Goal: Obtain resource: Download file/media

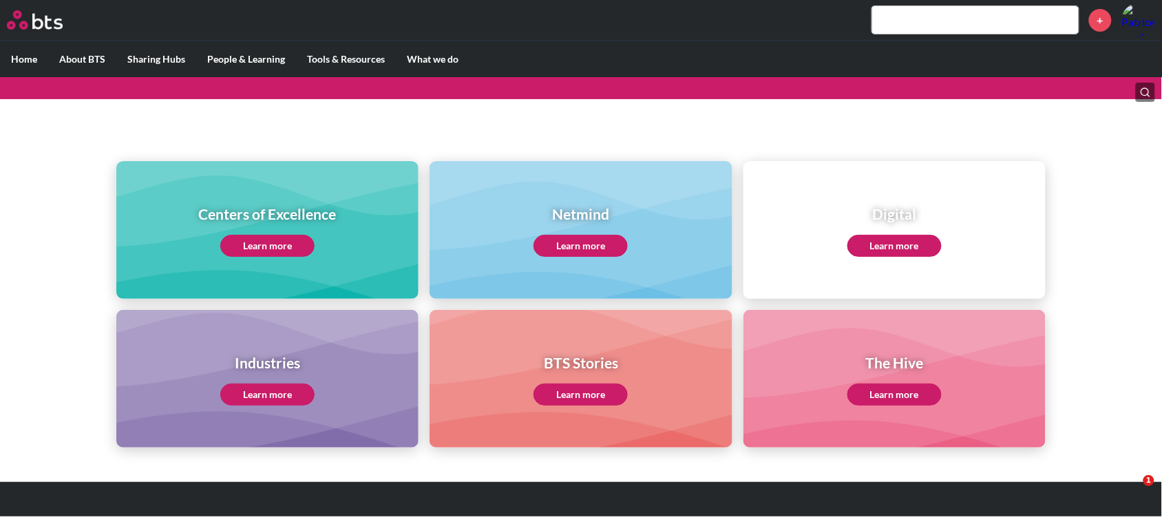
scroll to position [114, 0]
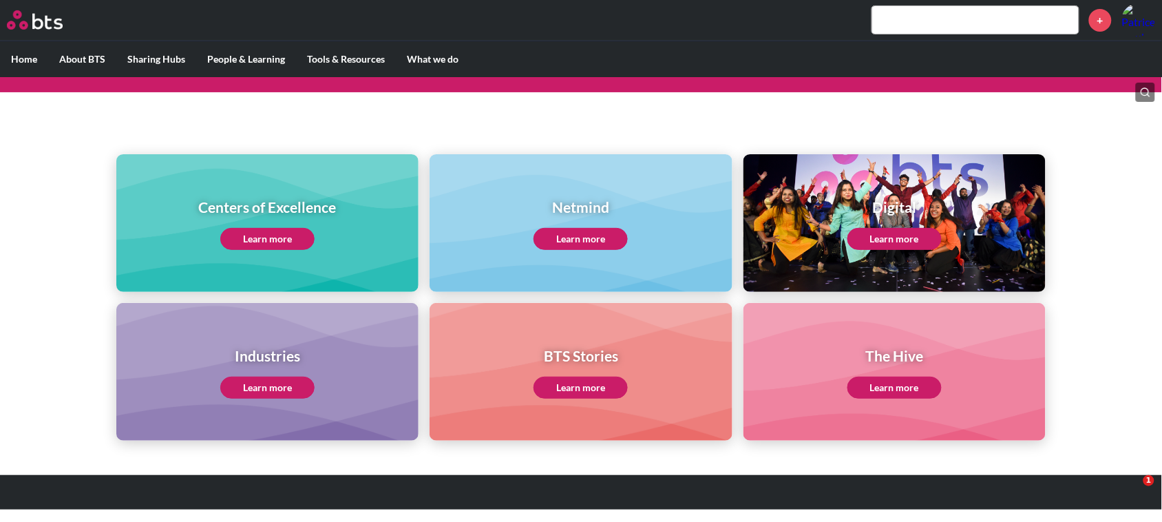
click at [266, 235] on link "Learn more" at bounding box center [267, 239] width 94 height 22
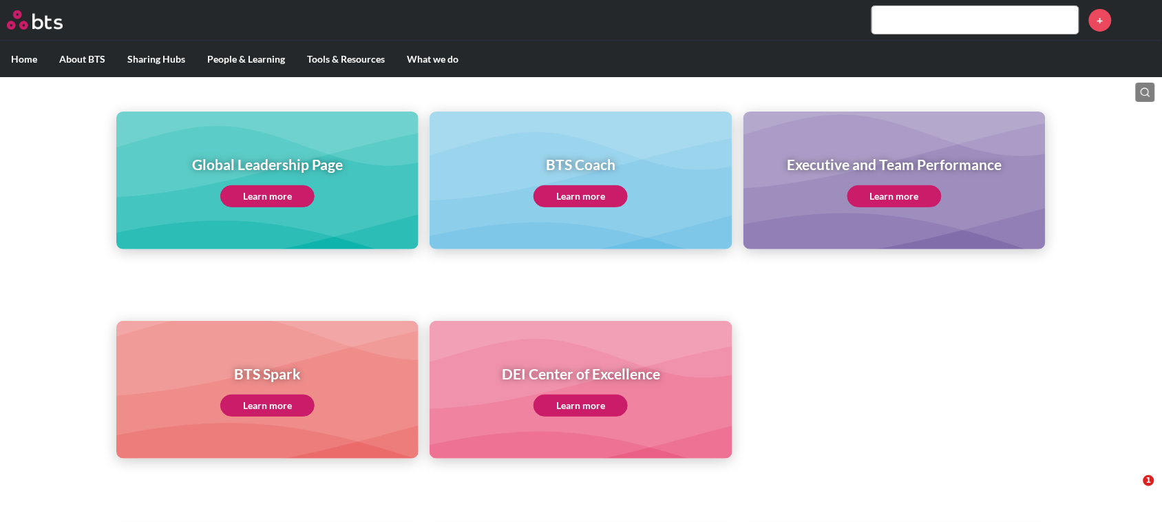
scroll to position [172, 0]
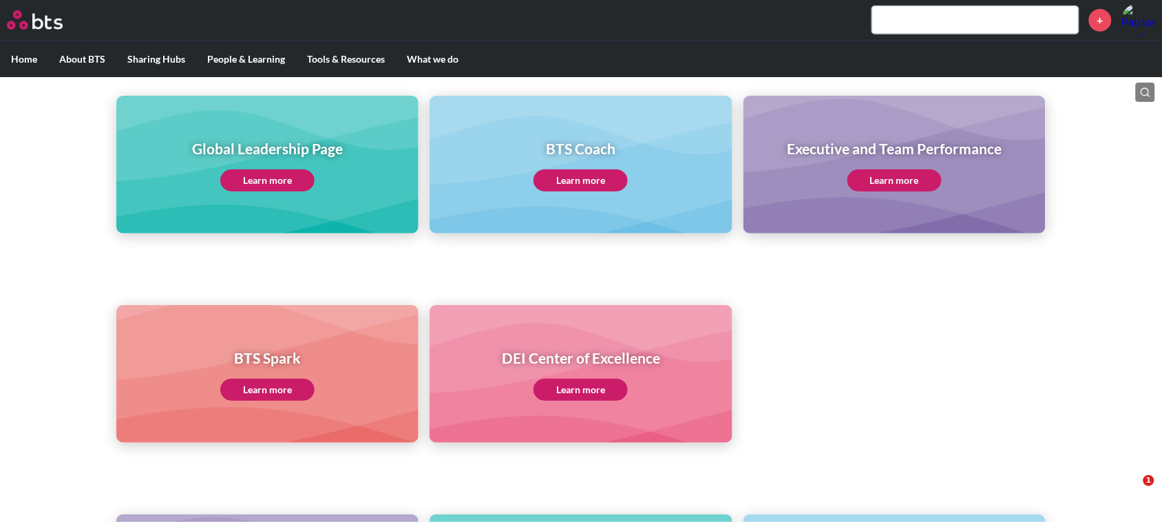
click at [260, 176] on link "Learn more" at bounding box center [267, 180] width 94 height 22
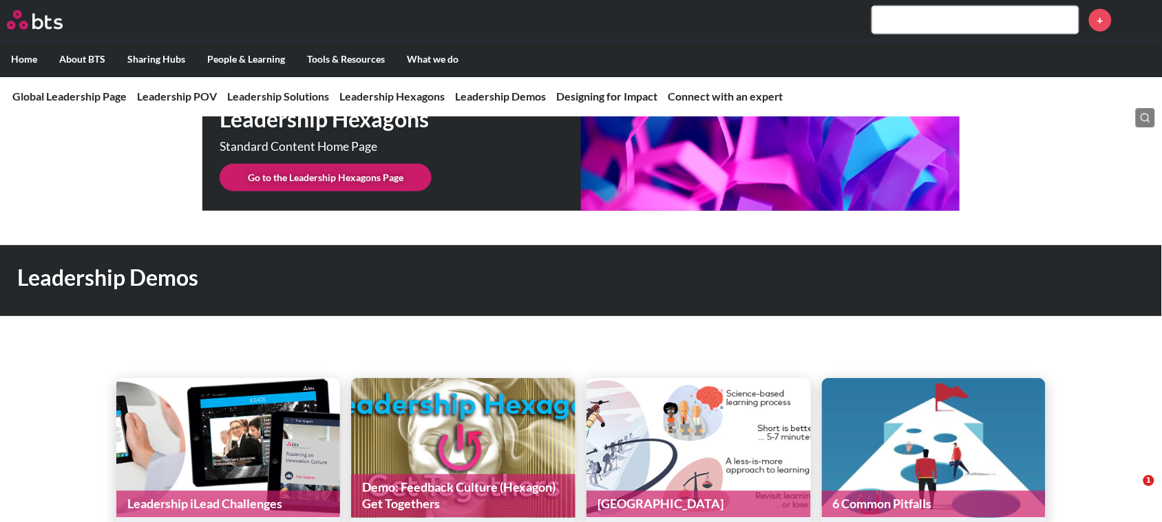
scroll to position [3442, 0]
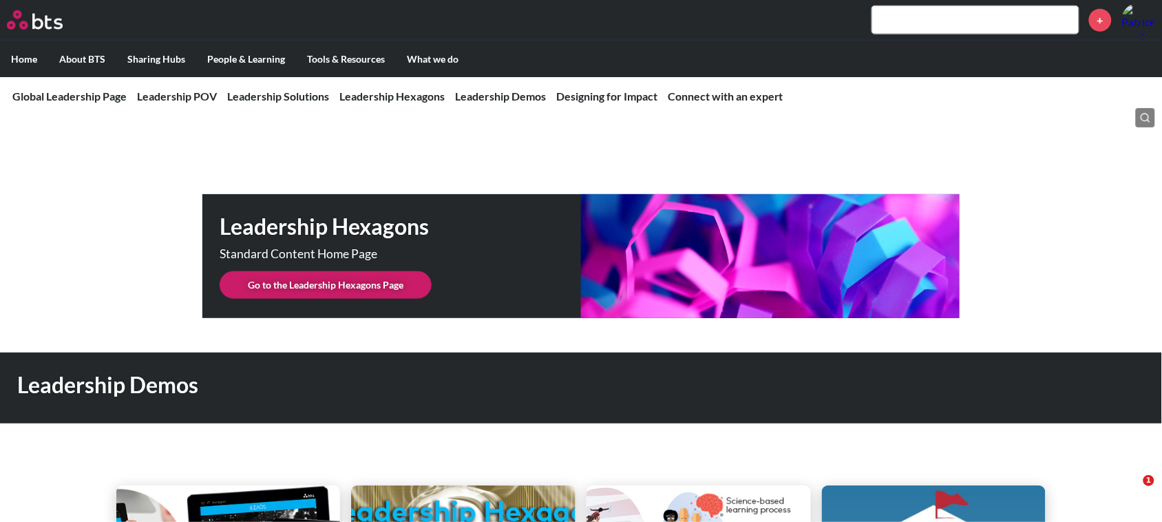
click at [310, 271] on link "Go to the Leadership Hexagons Page" at bounding box center [326, 285] width 212 height 28
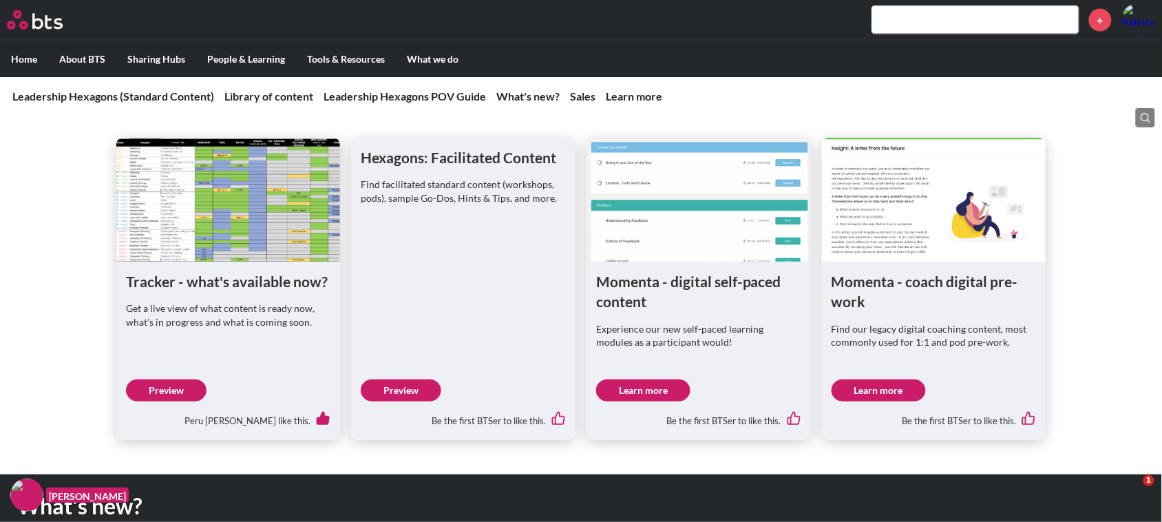
scroll to position [602, 0]
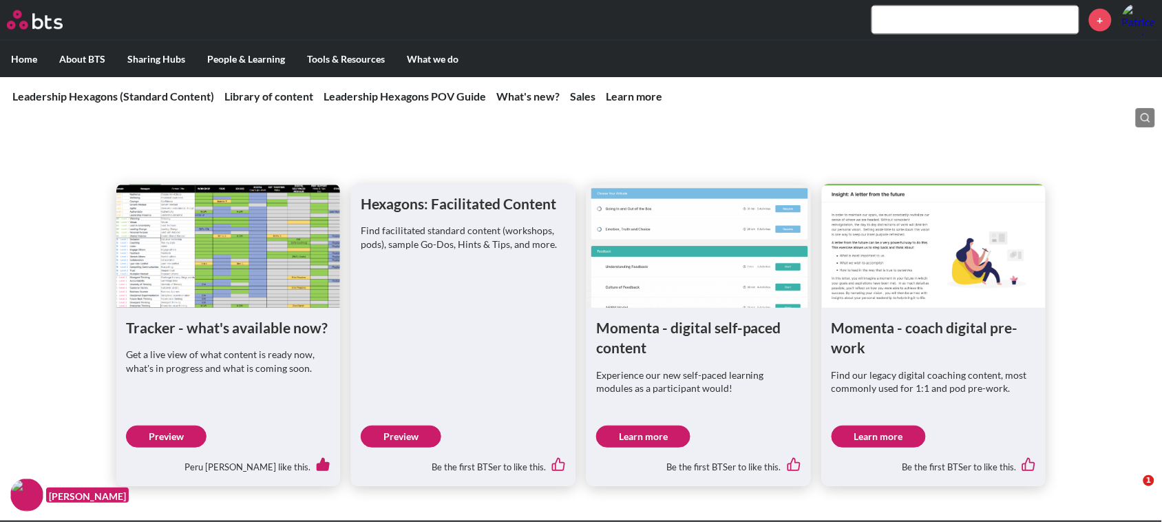
click at [403, 430] on link "Preview" at bounding box center [401, 436] width 81 height 22
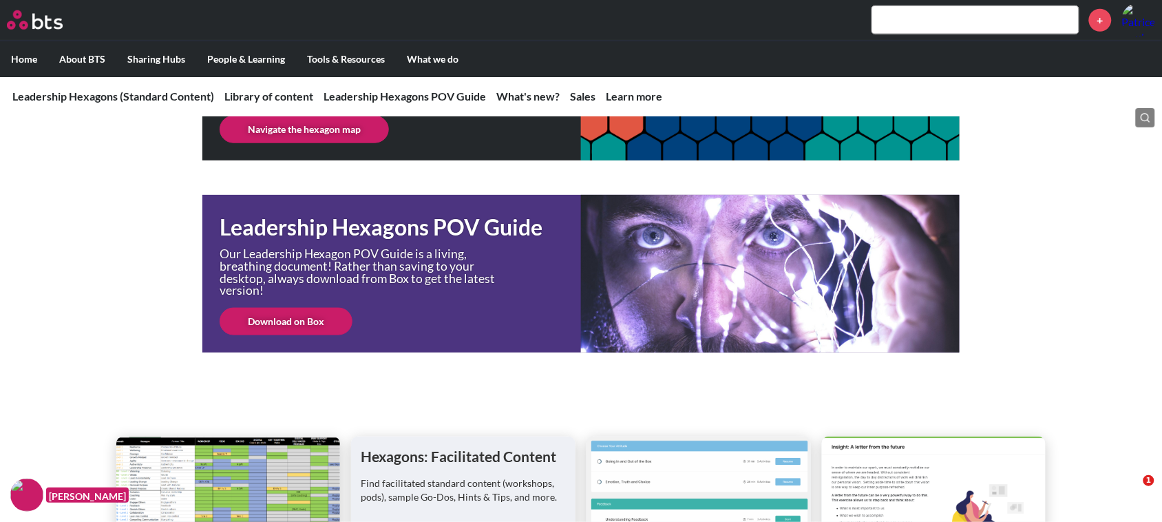
scroll to position [344, 0]
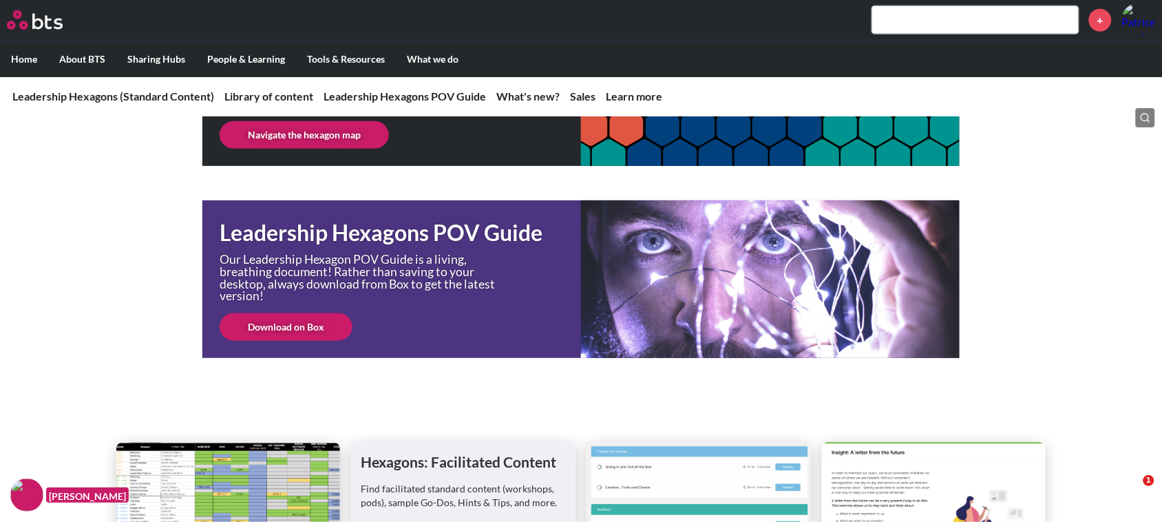
click at [291, 318] on link "Download on Box" at bounding box center [286, 327] width 133 height 28
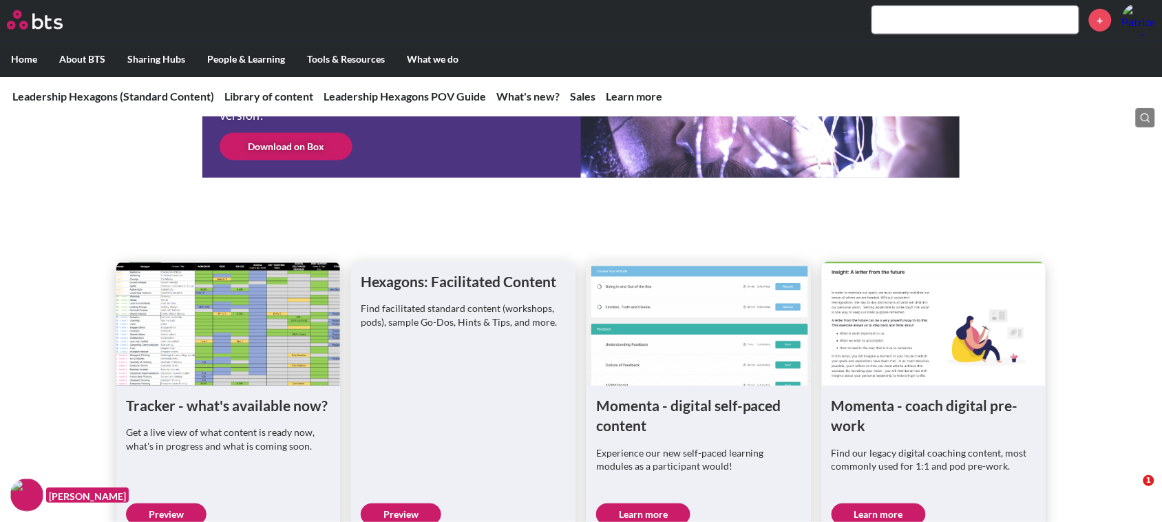
scroll to position [602, 0]
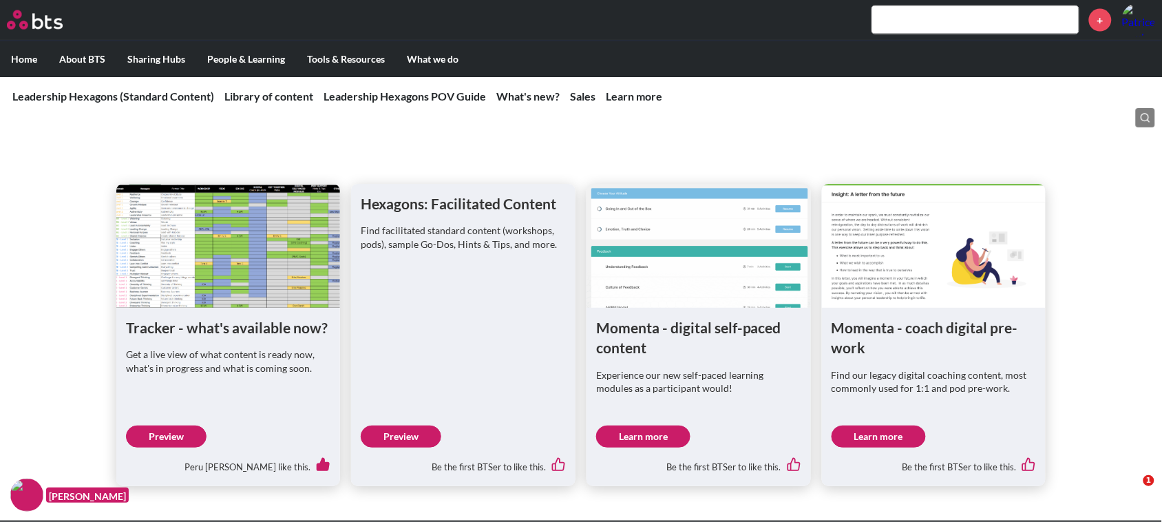
click at [401, 429] on link "Preview" at bounding box center [401, 436] width 81 height 22
